Goal: Task Accomplishment & Management: Use online tool/utility

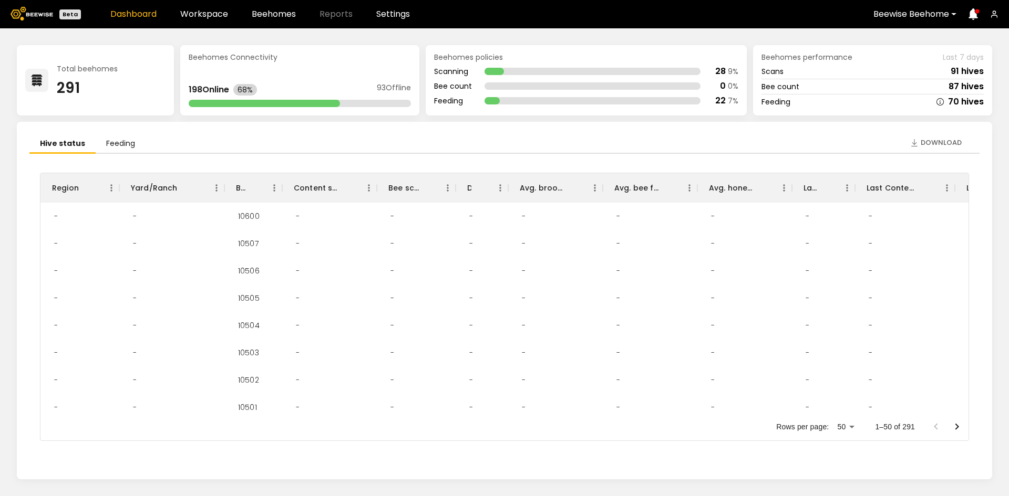
click at [202, 10] on link "Workspace" at bounding box center [204, 14] width 48 height 8
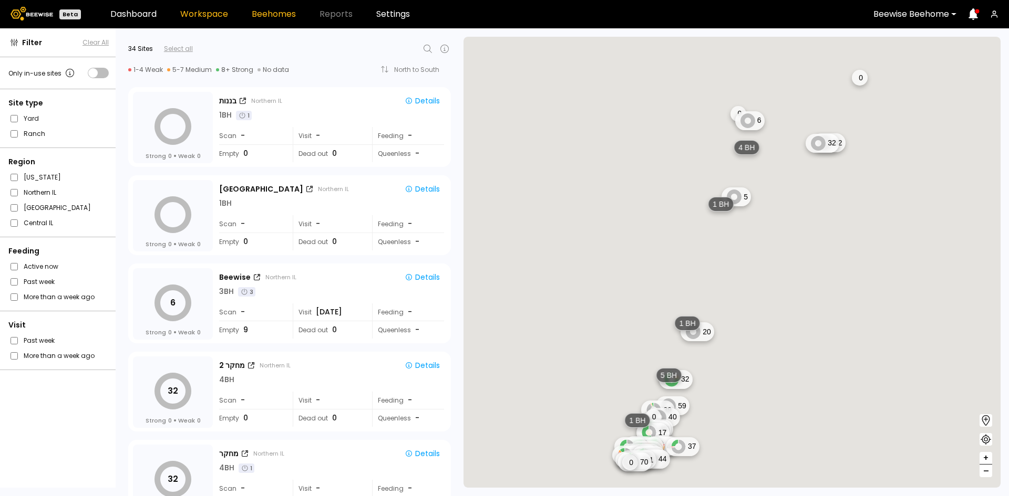
click at [270, 16] on link "Beehomes" at bounding box center [274, 14] width 44 height 8
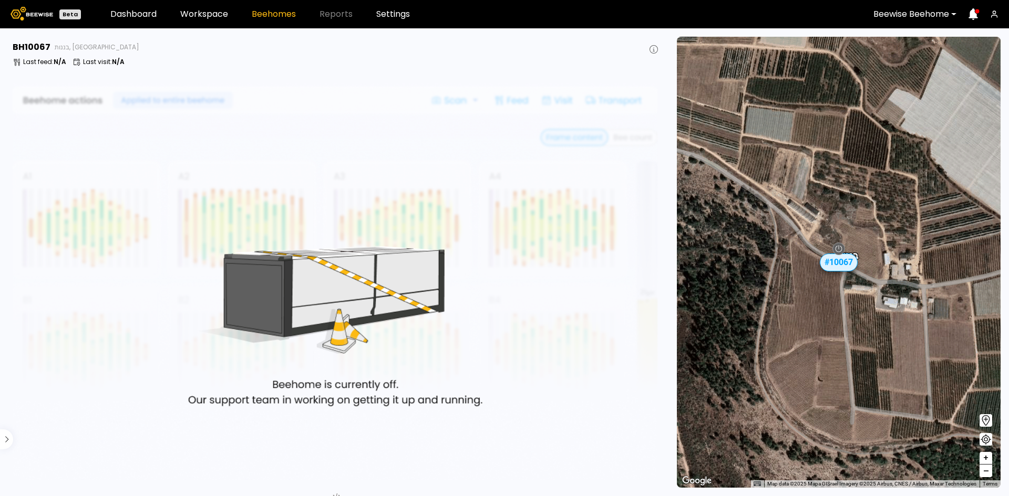
click at [985, 439] on icon at bounding box center [985, 439] width 13 height 13
click at [986, 420] on icon at bounding box center [986, 421] width 8 height 11
click at [828, 246] on div "# 10081 # 10094 # 10108 # 10111 # 10146 # 10152 # 10153 # 10154 # 10175 # 10204…" at bounding box center [839, 262] width 324 height 451
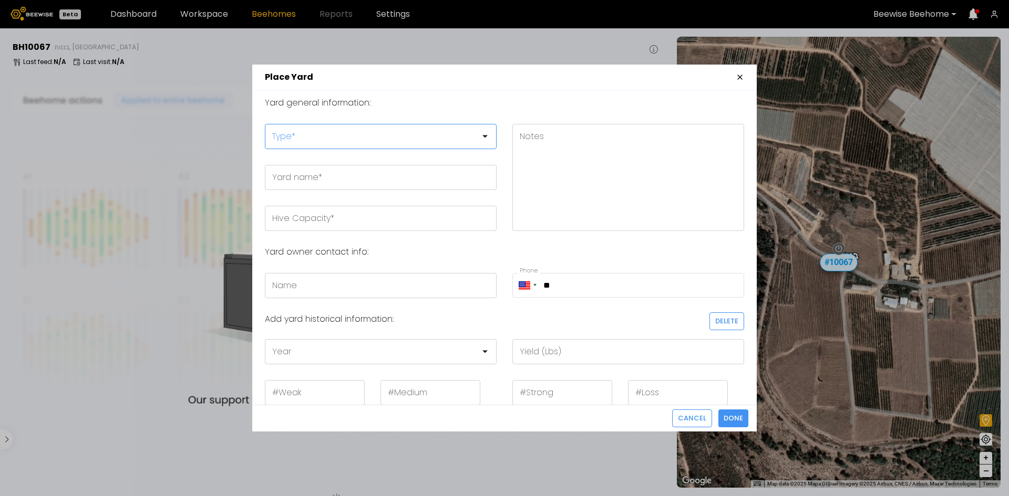
click at [313, 137] on div at bounding box center [377, 136] width 208 height 9
click at [302, 175] on div "Overwintering Yard" at bounding box center [380, 177] width 219 height 6
click at [328, 181] on input "Yard name *" at bounding box center [380, 177] width 231 height 24
type input "*"
type input "******"
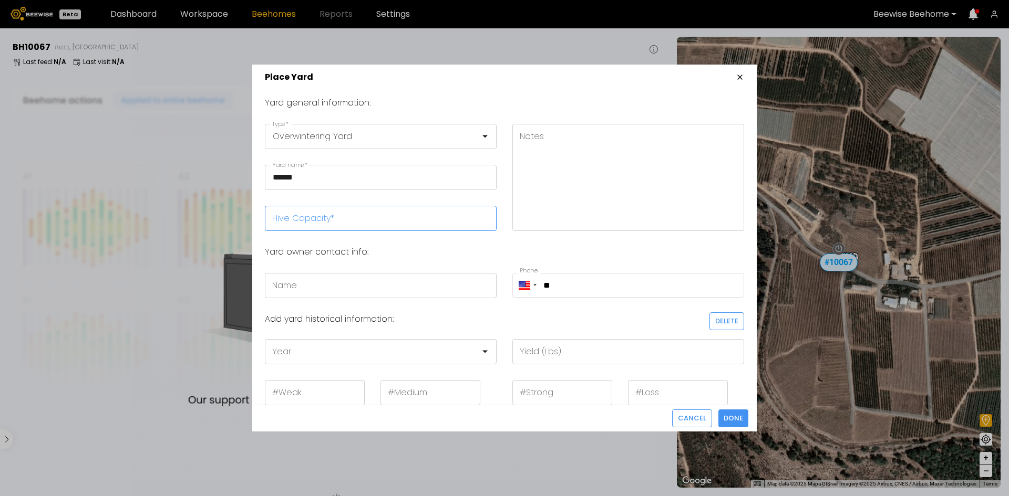
click at [322, 219] on input "Hive Capacity *" at bounding box center [380, 218] width 231 height 24
type input "**"
click at [739, 417] on span "Done" at bounding box center [732, 418] width 19 height 11
